Goal: Task Accomplishment & Management: Use online tool/utility

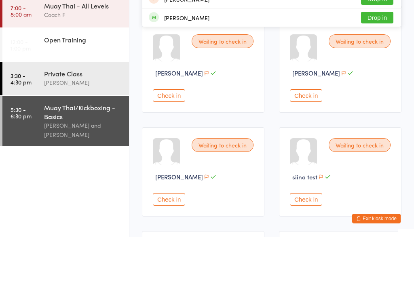
type input "Hongy"
click at [382, 21] on button "Drop in" at bounding box center [377, 26] width 32 height 12
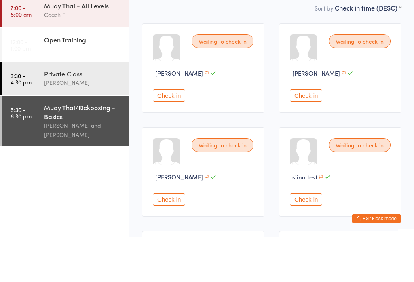
scroll to position [65, 0]
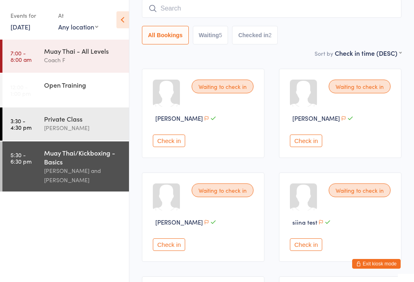
click at [342, 11] on input "search" at bounding box center [272, 8] width 260 height 19
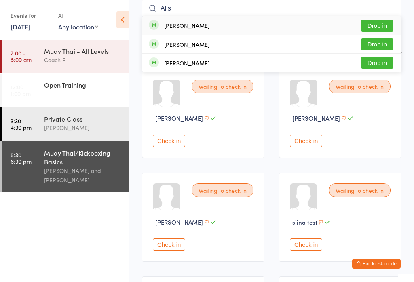
type input "Alis"
click at [388, 58] on button "Drop in" at bounding box center [377, 63] width 32 height 12
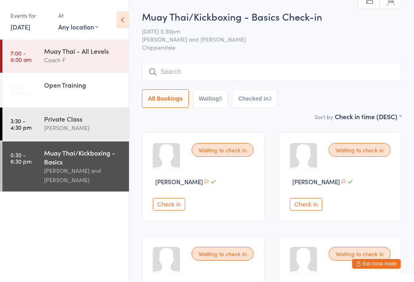
scroll to position [0, 0]
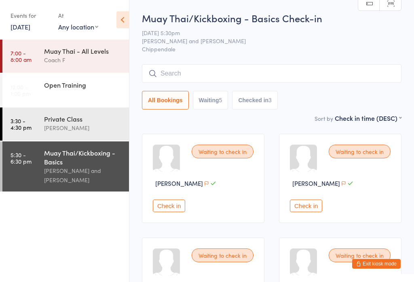
click at [315, 212] on button "Check in" at bounding box center [306, 206] width 32 height 13
click at [174, 74] on input "search" at bounding box center [272, 73] width 260 height 19
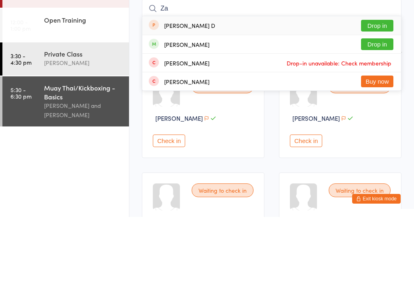
type input "Za"
click at [382, 104] on button "Drop in" at bounding box center [377, 110] width 32 height 12
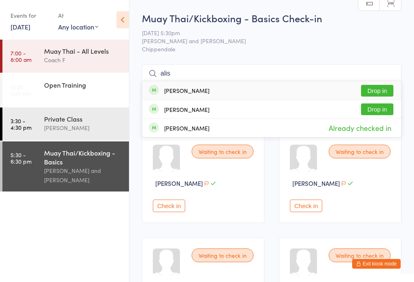
type input "alis"
click at [384, 88] on button "Drop in" at bounding box center [377, 91] width 32 height 12
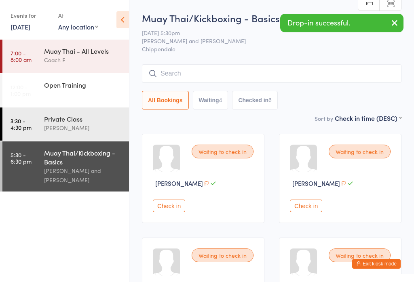
click at [183, 72] on input "search" at bounding box center [272, 73] width 260 height 19
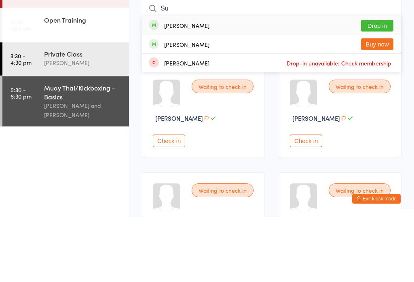
type input "Su"
click at [380, 85] on button "Drop in" at bounding box center [377, 91] width 32 height 12
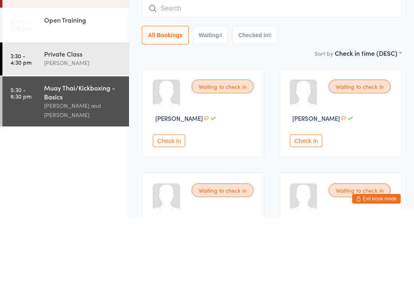
scroll to position [65, 0]
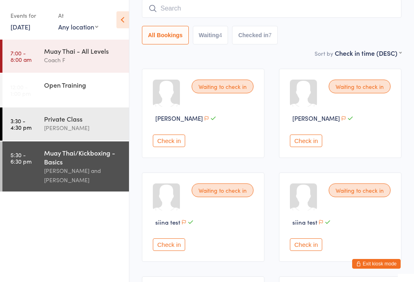
click at [59, 171] on div "[PERSON_NAME] and [PERSON_NAME]" at bounding box center [83, 175] width 78 height 19
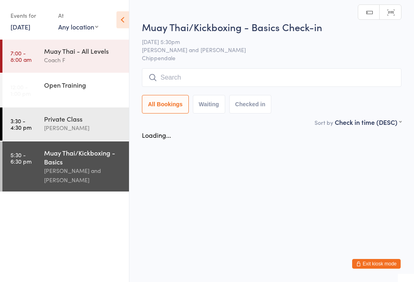
scroll to position [0, 0]
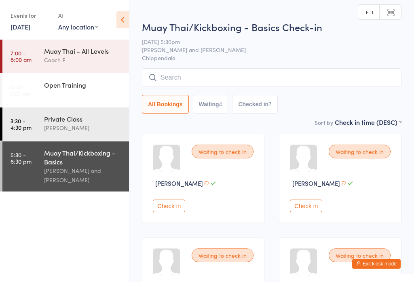
click at [194, 6] on html "You have now entered Kiosk Mode. Members will be able to check themselves in us…" at bounding box center [207, 141] width 414 height 282
click at [212, 87] on input "search" at bounding box center [272, 77] width 260 height 19
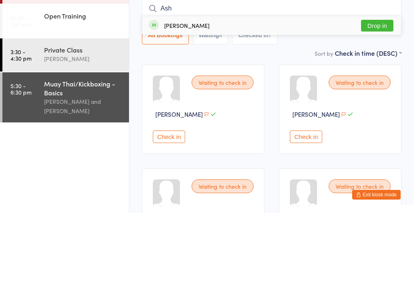
type input "Ash"
click at [386, 89] on button "Drop in" at bounding box center [377, 95] width 32 height 12
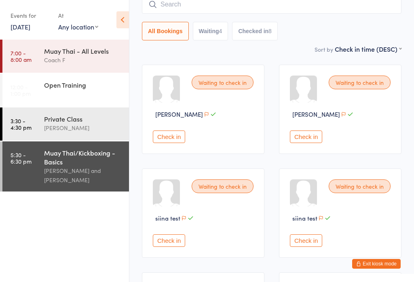
click at [171, 142] on button "Check in" at bounding box center [169, 137] width 32 height 13
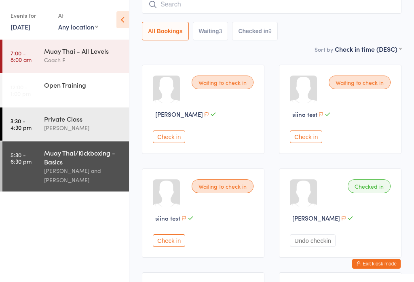
click at [182, 8] on input "search" at bounding box center [272, 4] width 260 height 19
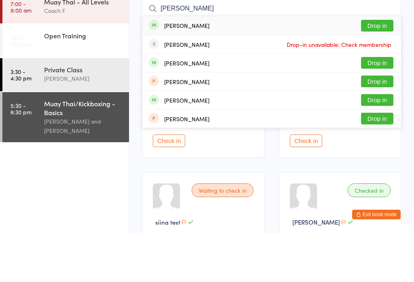
type input "[PERSON_NAME]"
click at [383, 106] on button "Drop in" at bounding box center [377, 112] width 32 height 12
